Goal: Entertainment & Leisure: Consume media (video, audio)

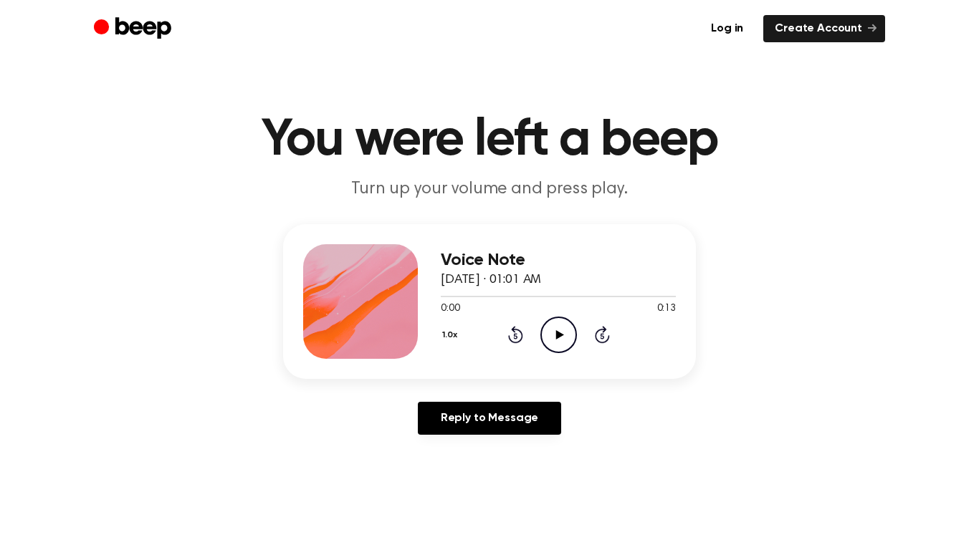
click at [543, 328] on icon "Play Audio" at bounding box center [558, 335] width 37 height 37
click at [561, 339] on icon at bounding box center [558, 334] width 6 height 9
click at [561, 339] on icon "Play Audio" at bounding box center [558, 335] width 37 height 37
click at [449, 296] on div at bounding box center [558, 296] width 235 height 1
click at [553, 334] on icon "Play Audio" at bounding box center [558, 335] width 37 height 37
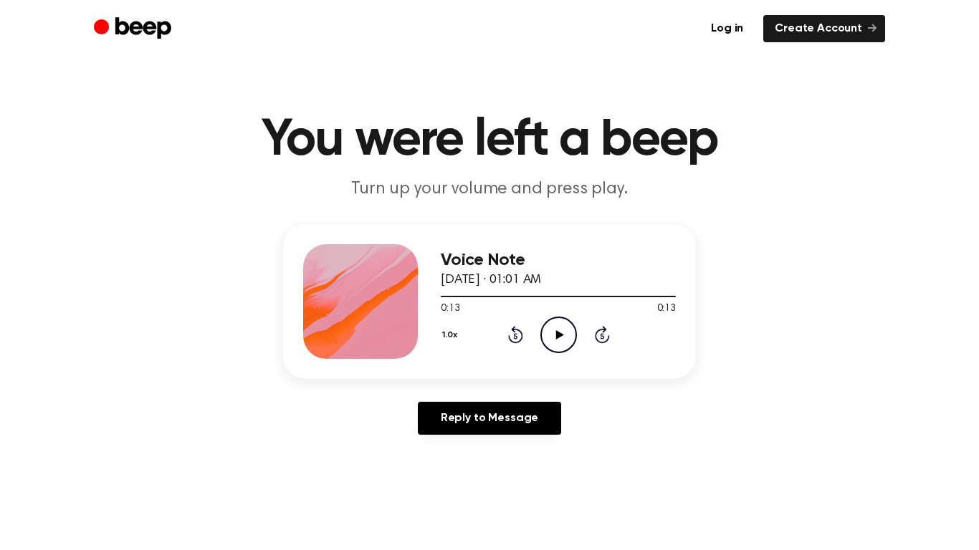
click at [561, 322] on icon "Play Audio" at bounding box center [558, 335] width 37 height 37
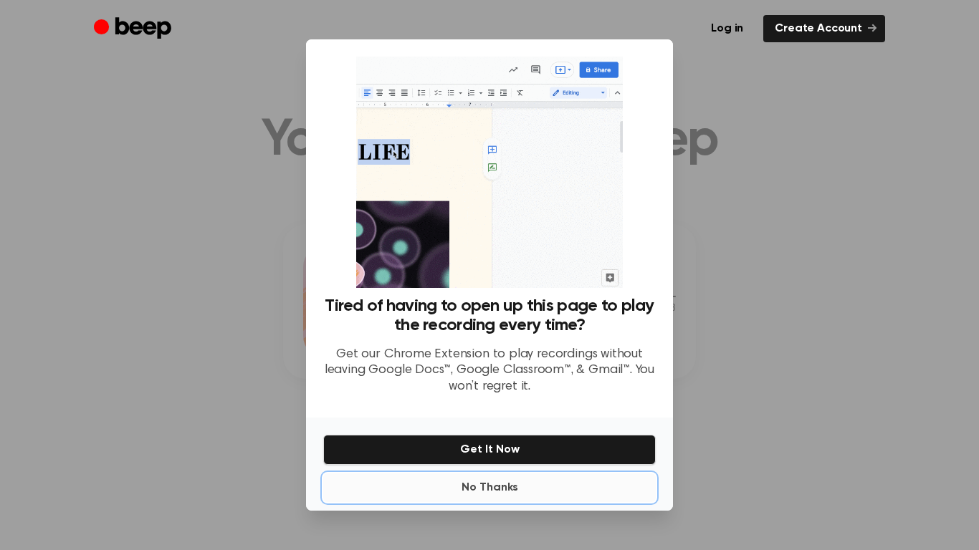
click at [457, 429] on button "No Thanks" at bounding box center [489, 488] width 333 height 29
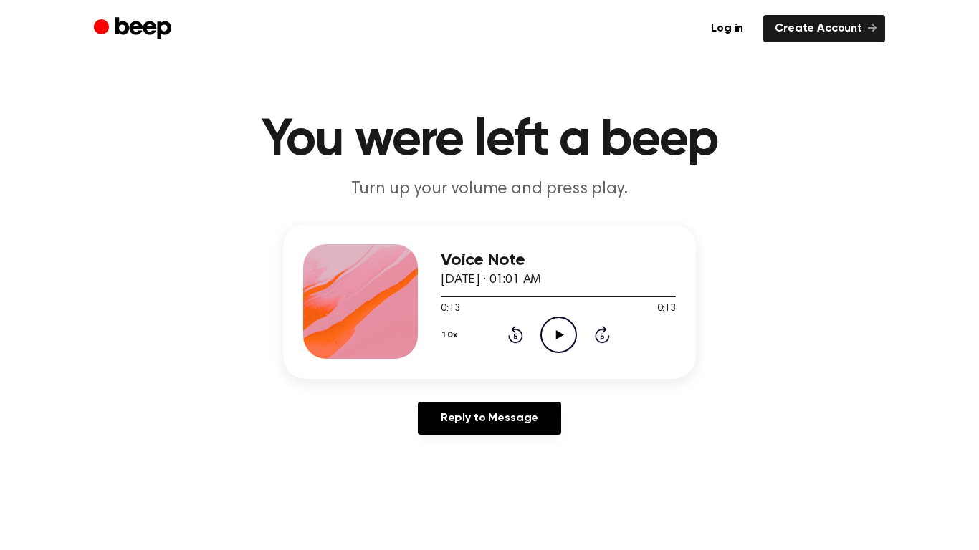
click at [560, 332] on icon "Play Audio" at bounding box center [558, 335] width 37 height 37
click at [555, 325] on icon "Play Audio" at bounding box center [558, 335] width 37 height 37
